Goal: Information Seeking & Learning: Learn about a topic

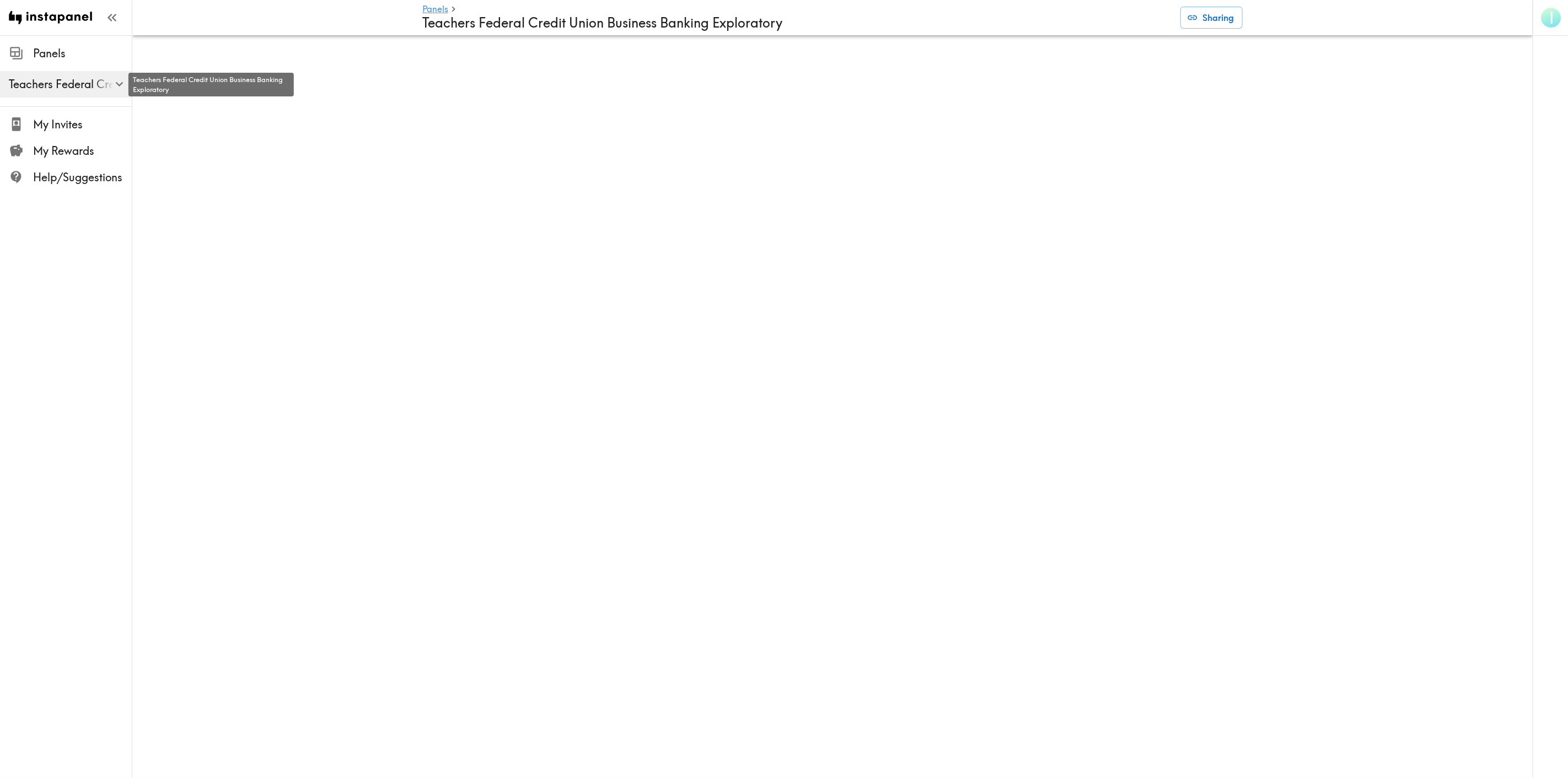
click at [118, 85] on icon "button" at bounding box center [119, 84] width 7 height 5
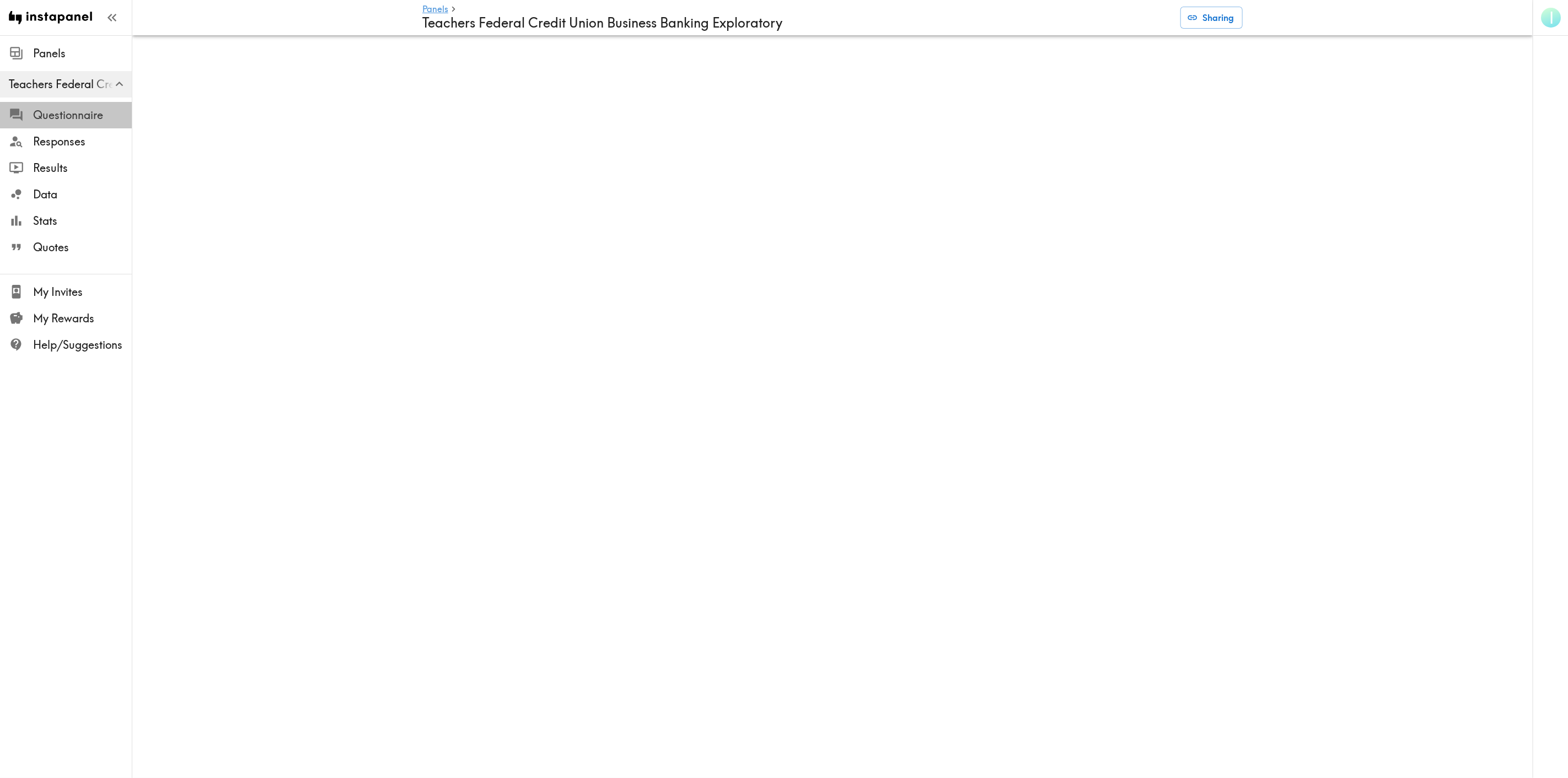
click at [57, 118] on span "Questionnaire" at bounding box center [82, 115] width 98 height 16
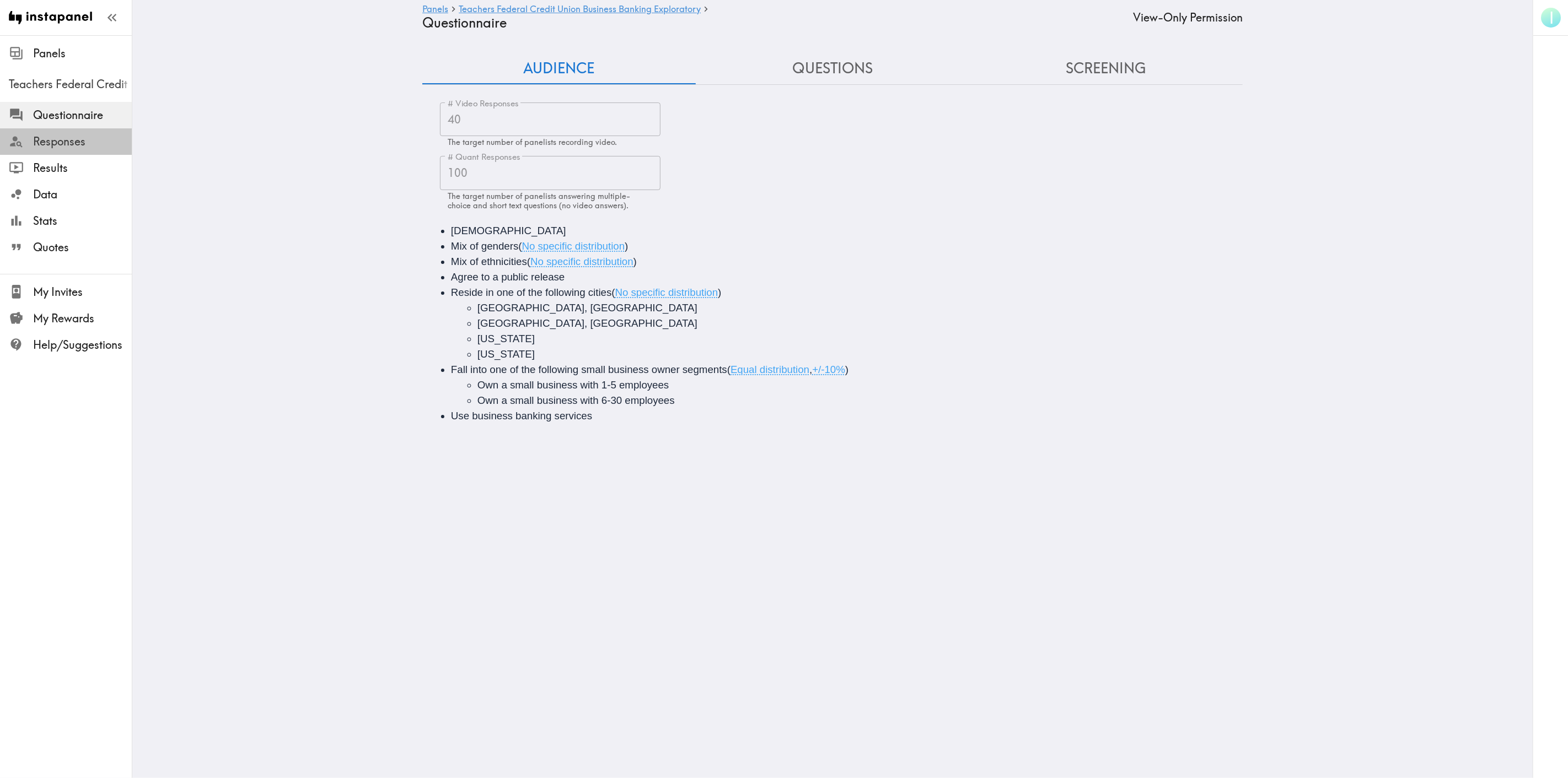
click at [27, 140] on div at bounding box center [21, 141] width 24 height 15
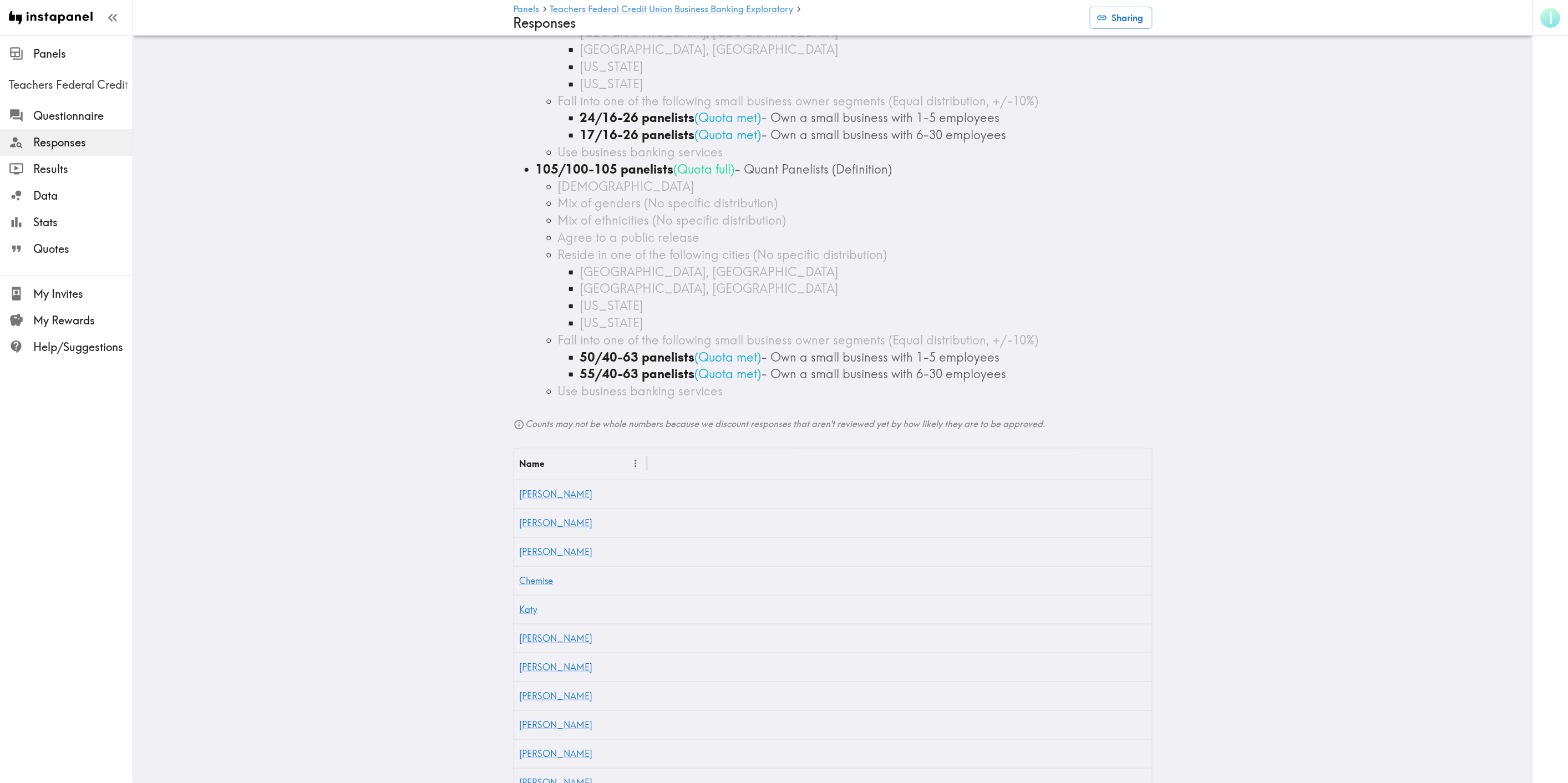
scroll to position [308, 0]
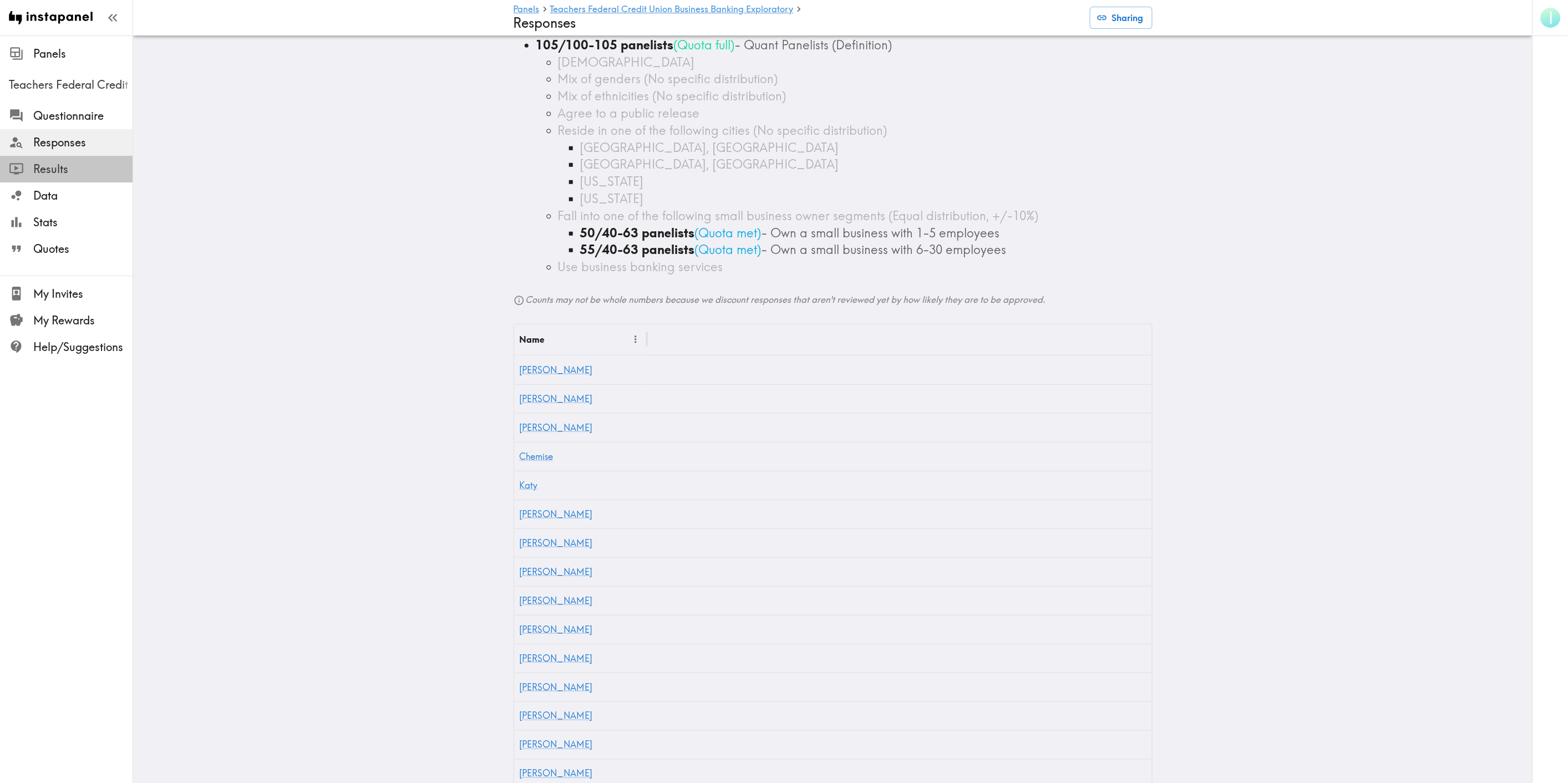
click at [58, 168] on span "Results" at bounding box center [82, 169] width 99 height 16
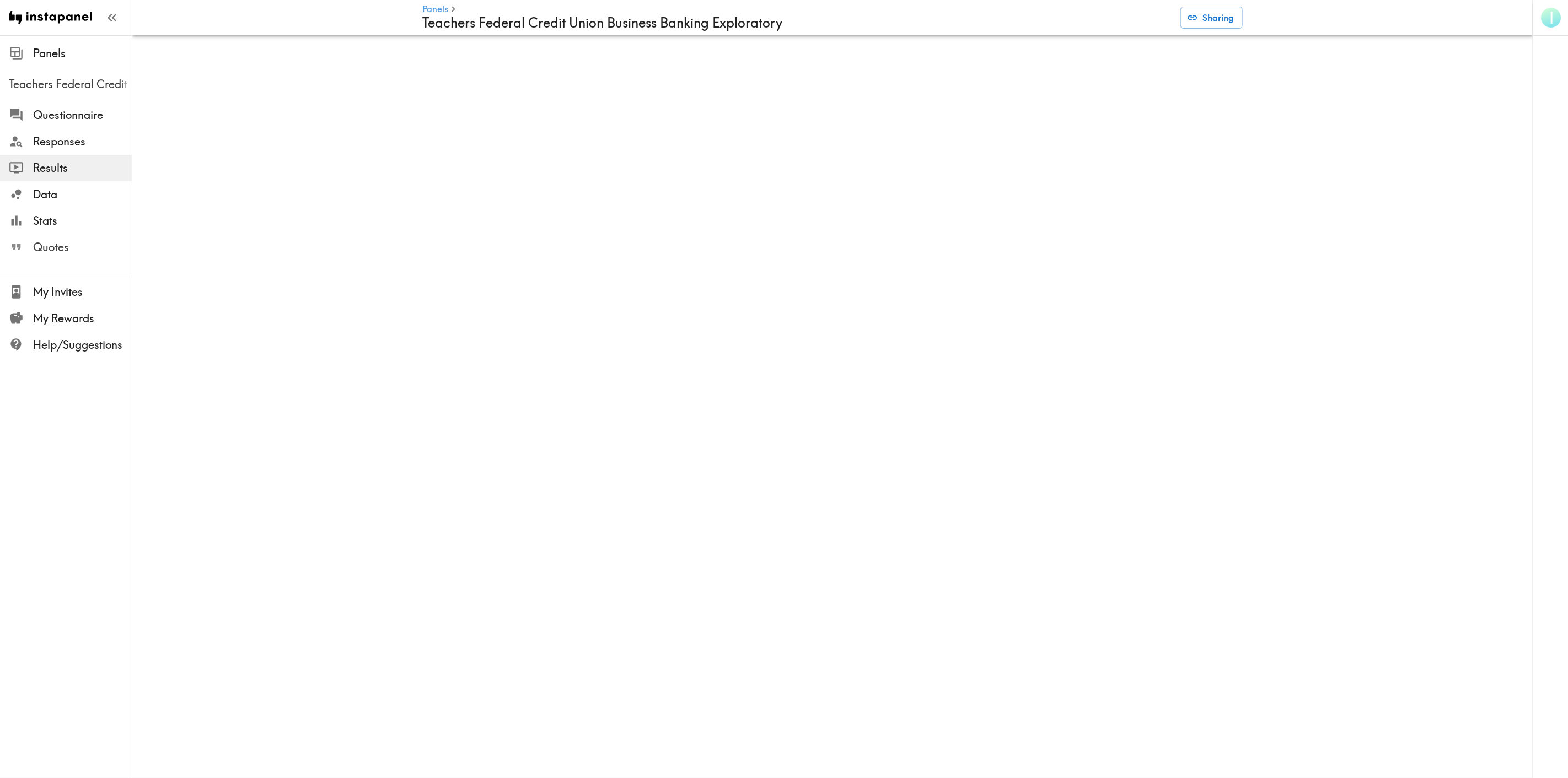
click at [67, 249] on span "Quotes" at bounding box center [82, 247] width 98 height 16
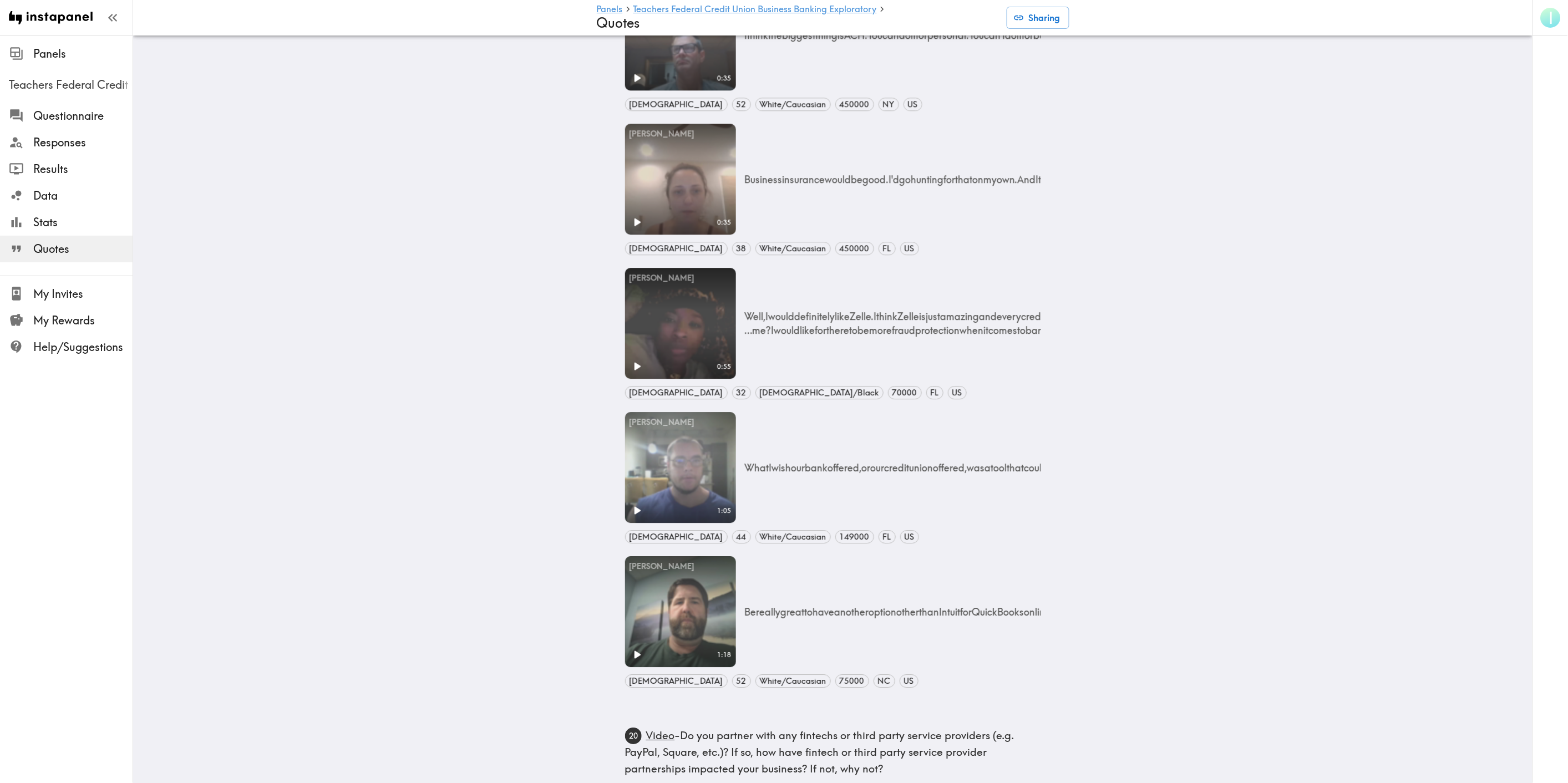
scroll to position [1355, 0]
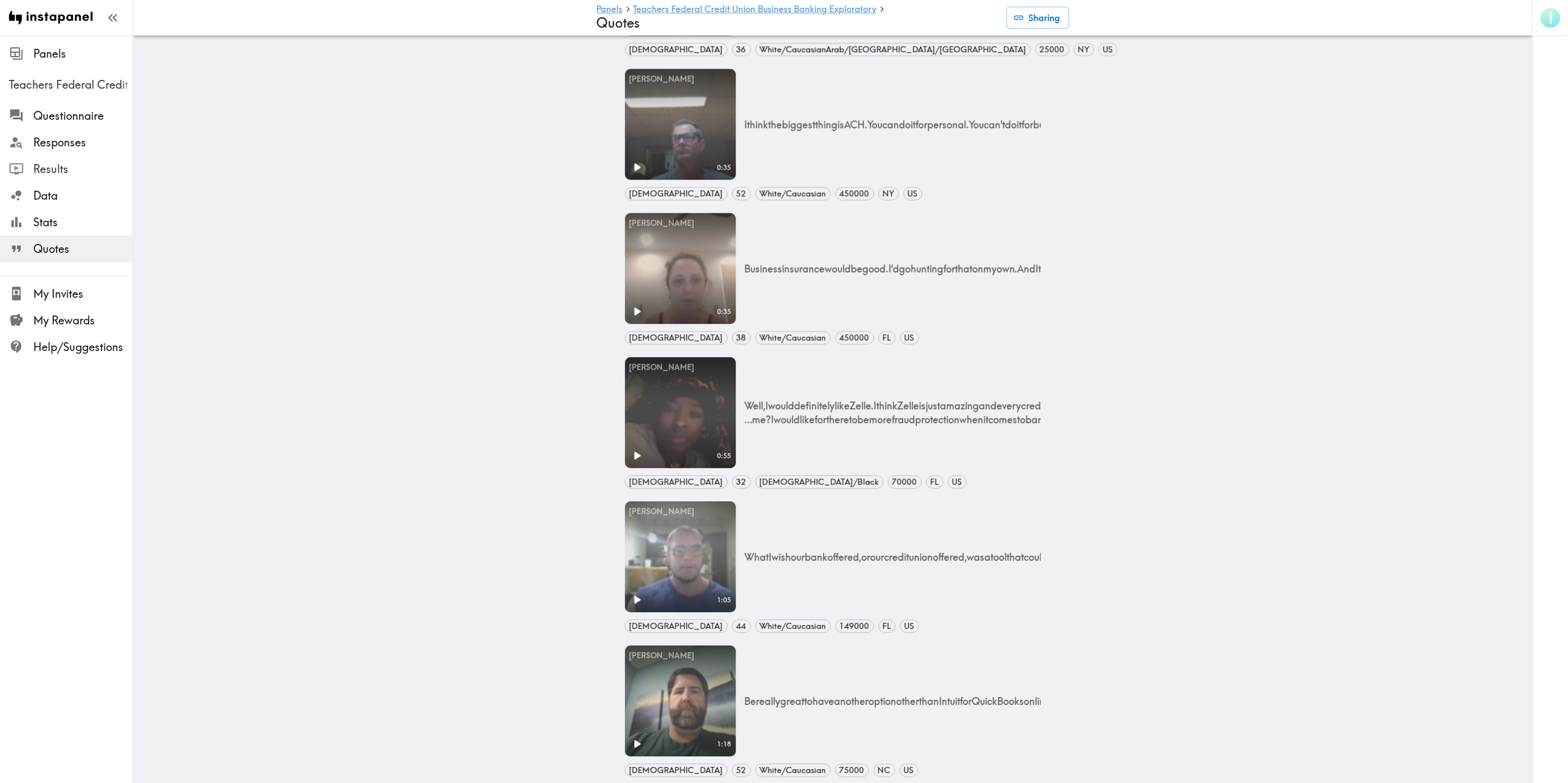
click at [44, 168] on span "Results" at bounding box center [82, 169] width 99 height 16
